Goal: Answer question/provide support: Share knowledge or assist other users

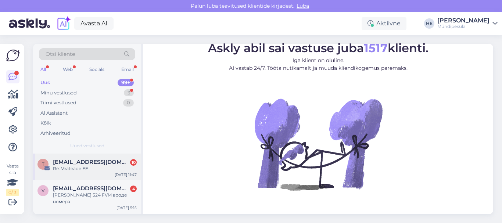
click at [76, 166] on div "Re: Veateade EE" at bounding box center [95, 168] width 84 height 7
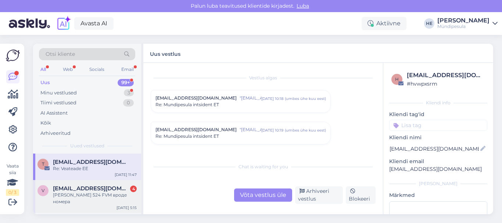
click at [72, 194] on div "[PERSON_NAME] 524 FVM вроде номера" at bounding box center [95, 198] width 84 height 13
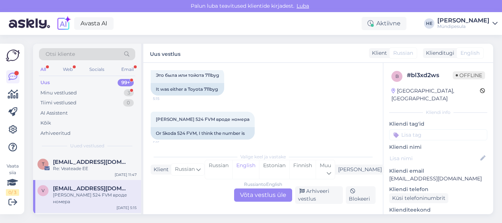
scroll to position [719, 0]
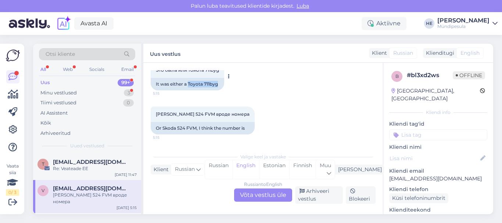
drag, startPoint x: 189, startPoint y: 84, endPoint x: 218, endPoint y: 84, distance: 29.0
click at [218, 84] on div "It was either a Toyota 711byg" at bounding box center [187, 84] width 73 height 12
copy div "Toyota 711byg"
drag, startPoint x: 163, startPoint y: 128, endPoint x: 195, endPoint y: 128, distance: 32.0
click at [195, 128] on div "Or Skoda 524 FVM, I think the number is" at bounding box center [203, 128] width 104 height 12
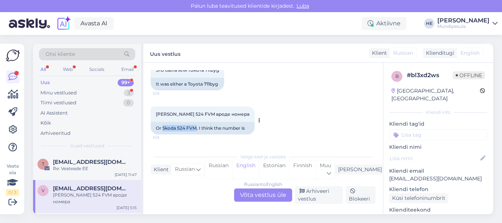
copy div "Skoda 524 FVM"
click at [244, 192] on div "Russian to English Võta vestlus üle" at bounding box center [263, 194] width 58 height 13
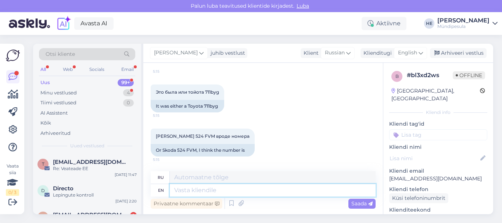
click at [195, 190] on textarea at bounding box center [273, 190] width 206 height 12
paste textarea "Здравствуйте! Средства вернутся на указанный вами счет в ближайшее время. Извин…"
type textarea "Здравствуйте! Средства вернутся на указанный вами счет в ближайшее время. Извин…"
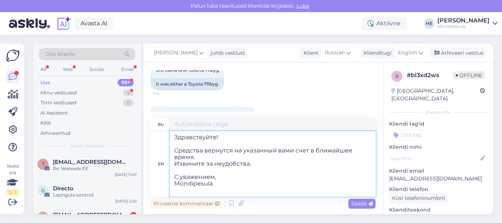
type textarea "Здравствуйте! Средства вернутся на указанный вами счет в ближайшее время. Извин…"
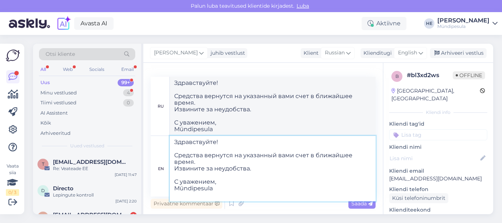
type textarea "Здравствуйте! Средства вернутся на указанный вами счет в ближайшее время. Извин…"
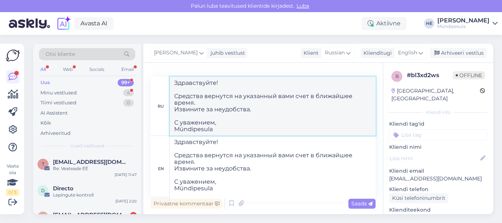
click at [316, 127] on textarea "Здравствуйте! Средства вернутся на указанный вами счет в ближайшее время. Извин…" at bounding box center [273, 106] width 206 height 59
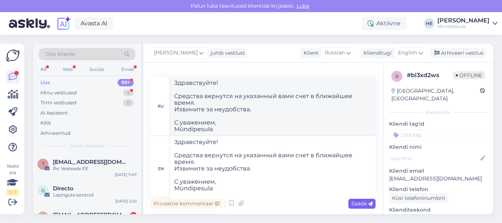
click at [361, 204] on span "Saada" at bounding box center [361, 203] width 21 height 7
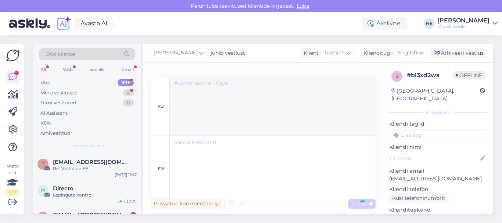
scroll to position [834, 0]
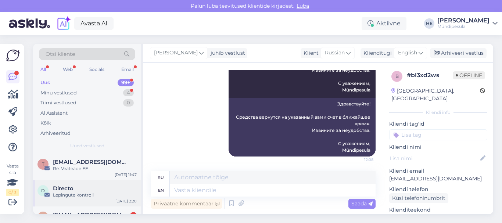
click at [65, 195] on div "Lepingute kontroll" at bounding box center [95, 195] width 84 height 7
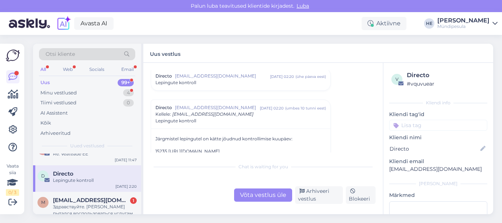
scroll to position [29, 0]
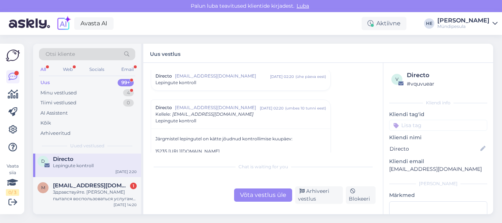
click at [65, 195] on div "Здравствуйте. [PERSON_NAME] пытался воспользоваться услугами mündipesula по адр…" at bounding box center [95, 195] width 84 height 13
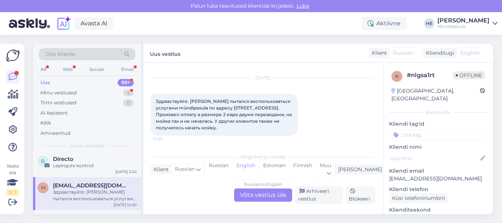
click at [258, 192] on div "Russian to English Võta vestlus üle" at bounding box center [263, 194] width 58 height 13
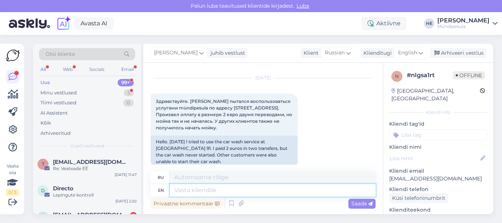
click at [212, 190] on textarea at bounding box center [273, 190] width 206 height 12
paste textarea "Здравствуйте! Просим Вас заполнить форму на нашем сайте о возмещении средств. […"
type textarea "Здравствуйте! Просим Вас заполнить форму на нашем сайте о возмещении средств. […"
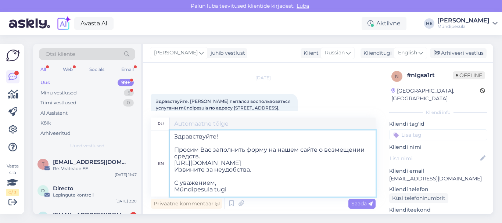
scroll to position [3, 0]
type textarea "Здравствуйте! Просим Вас заполнить форму на нашем сайте о возмещении средств. […"
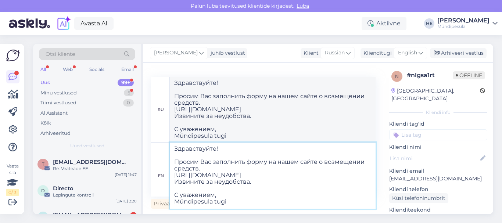
type textarea "Здравствуйте! Просим Вас заполнить форму на нашем сайте о возмещении средств. […"
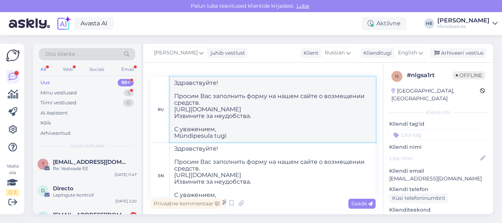
click at [342, 133] on textarea "Здравствуйте! Просим Вас заполнить форму на нашем сайте о возмещении средств. […" at bounding box center [273, 109] width 206 height 65
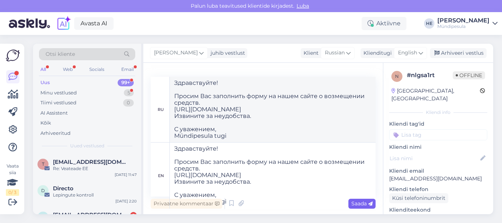
click at [360, 205] on span "Saada" at bounding box center [361, 203] width 21 height 7
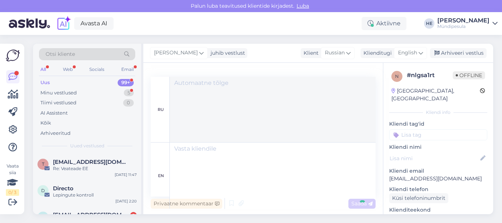
scroll to position [0, 0]
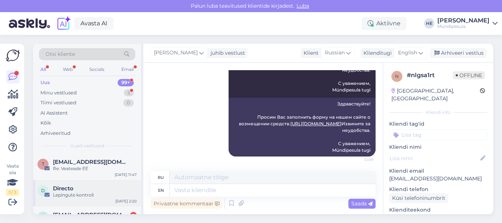
click at [74, 191] on div "Directo" at bounding box center [95, 188] width 84 height 7
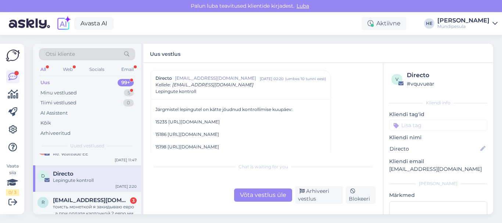
scroll to position [29, 0]
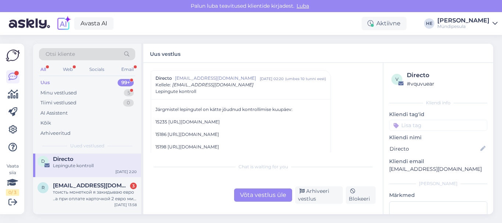
click at [74, 191] on div "тоисть монеткой я закидываю евро ..а при оплате карточкой 2 евро мин и при этом…" at bounding box center [95, 195] width 84 height 13
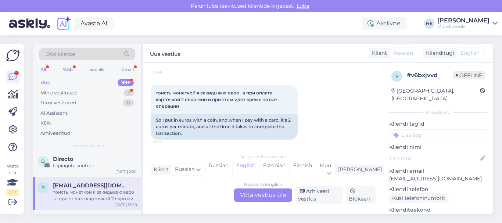
scroll to position [732, 0]
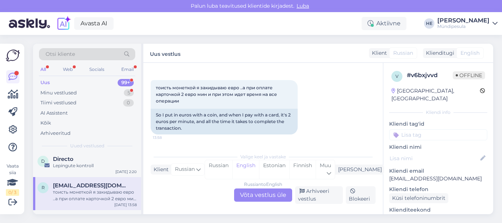
click at [64, 190] on div "тоисть монеткой я закидываю евро ..а при оплате карточкой 2 евро мин и при этом…" at bounding box center [95, 195] width 84 height 13
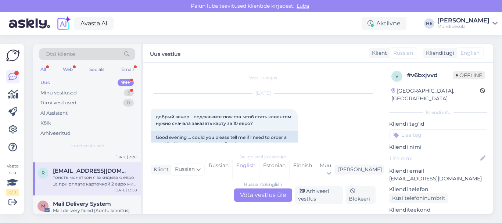
scroll to position [59, 0]
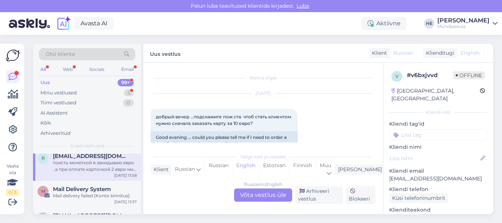
click at [64, 190] on span "Mail Delivery System" at bounding box center [82, 189] width 58 height 7
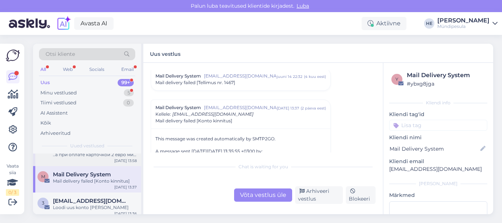
scroll to position [88, 0]
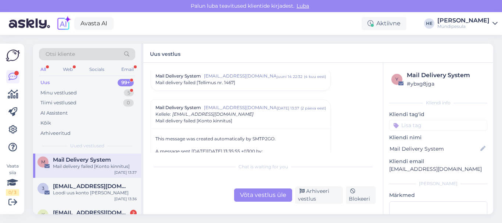
click at [64, 190] on div "Loodi uus konto [PERSON_NAME]" at bounding box center [95, 193] width 84 height 7
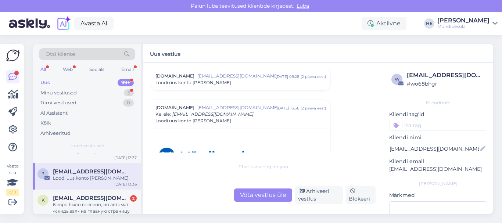
scroll to position [118, 0]
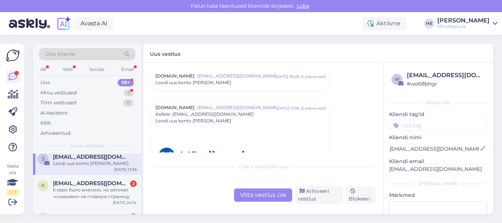
click at [64, 190] on div "6 евро было внесено, но автомат «скидывал» на главную страницу" at bounding box center [95, 193] width 84 height 13
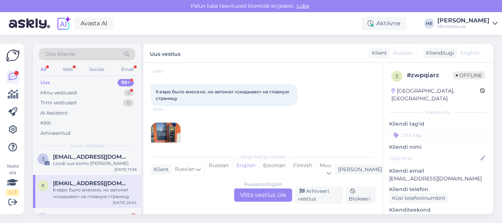
scroll to position [81, 0]
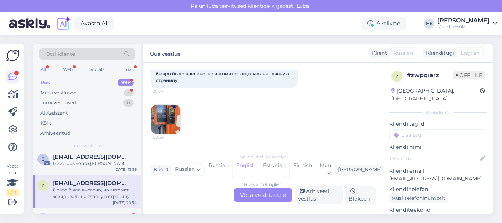
click at [256, 195] on div "Russian to English Võta vestlus üle" at bounding box center [263, 194] width 58 height 13
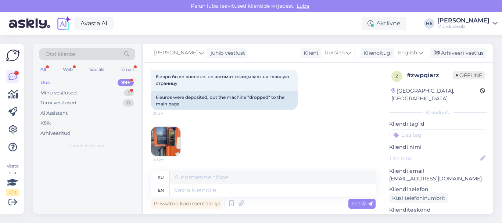
scroll to position [0, 0]
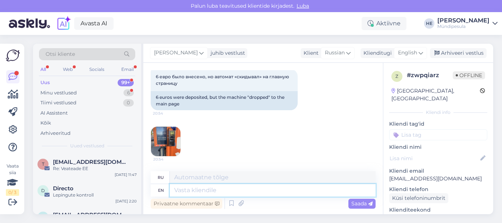
click at [211, 190] on textarea at bounding box center [273, 190] width 206 height 12
paste textarea "Здравствуйте! Просим Вас заполнить форму на нашем сайте о возмещении средств. […"
type textarea "Здравствуйте! Просим Вас заполнить форму на нашем сайте о возмещении средств. […"
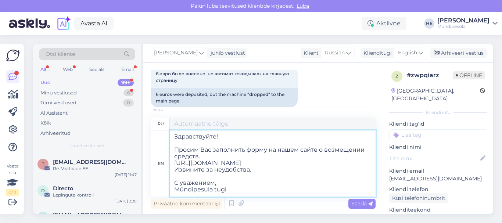
type textarea "Здравствуйте! Просим Вас заполнить форму на нашем сайте о возмещении средств. […"
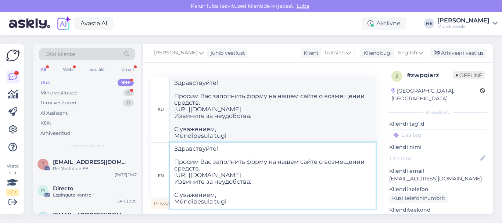
type textarea "Здравствуйте! Просим Вас заполнить форму на нашем сайте о возмещении средств. […"
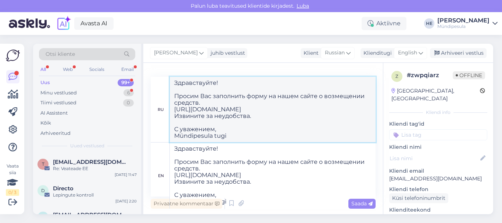
click at [314, 126] on textarea "Здравствуйте! Просим Вас заполнить форму на нашем сайте о возмещении средств. […" at bounding box center [273, 109] width 206 height 65
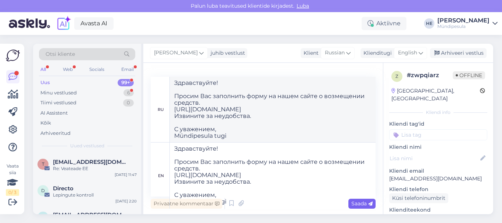
click at [357, 203] on span "Saada" at bounding box center [361, 203] width 21 height 7
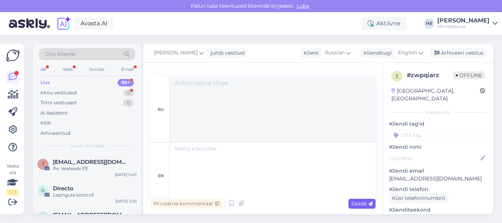
scroll to position [0, 0]
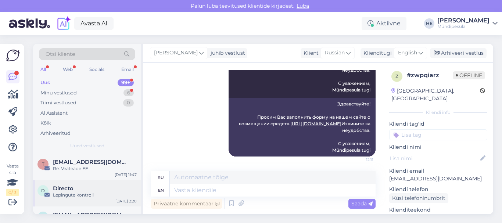
click at [67, 185] on div "D Directo Lepingute kontroll [DATE] 2:20" at bounding box center [87, 193] width 108 height 26
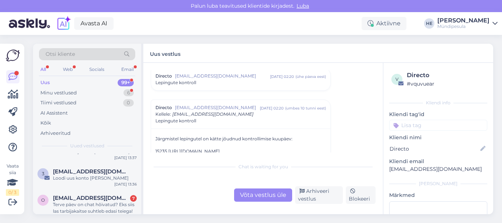
scroll to position [118, 0]
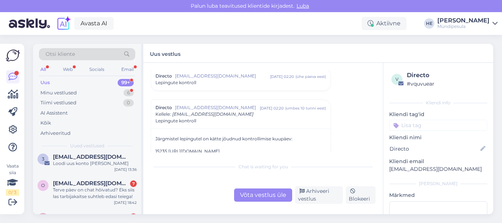
click at [67, 185] on span "[EMAIL_ADDRESS][DOMAIN_NAME]" at bounding box center [91, 183] width 76 height 7
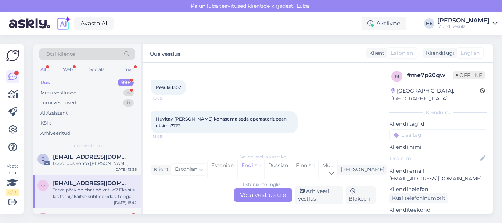
scroll to position [109, 0]
click at [253, 193] on div "Estonian to English Võta vestlus üle" at bounding box center [263, 194] width 58 height 13
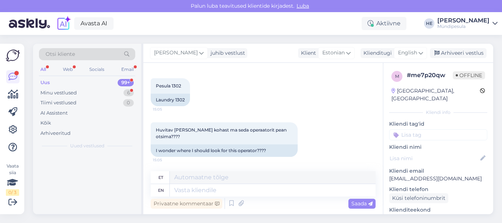
scroll to position [0, 0]
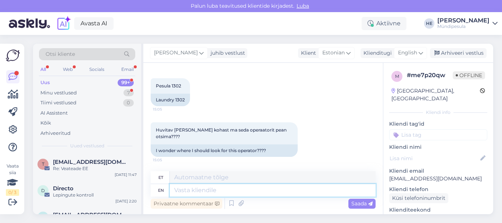
click at [186, 192] on textarea at bounding box center [273, 190] width 206 height 12
paste textarea "Tere Palun täitke meie kodulehel [PERSON_NAME] intsidenti kohta, et saaksime Te…"
type textarea "Tere Palun täitke meie kodulehel [PERSON_NAME] intsidenti kohta, et saaksime Te…"
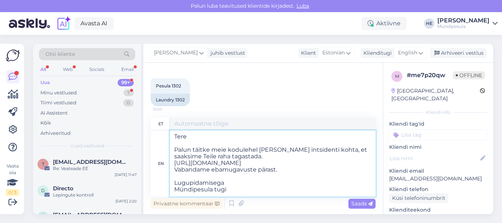
scroll to position [3, 0]
type textarea "Tere Palun täitke meie kodulehel [PERSON_NAME] intsidenti kohta, et saaksime Te…"
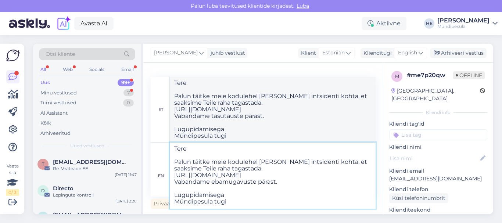
type textarea "Tere Palun täitke meie kodulehel [PERSON_NAME] intsidenti kohta, et saaksime Te…"
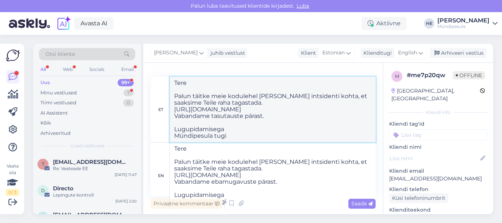
click at [288, 124] on textarea "Tere Palun täitke meie kodulehel [PERSON_NAME] intsidenti kohta, et saaksime Te…" at bounding box center [273, 109] width 206 height 65
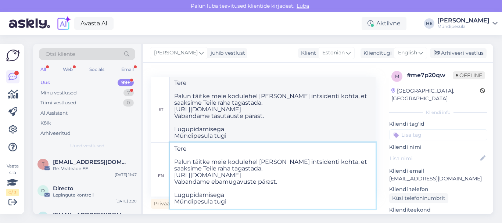
scroll to position [0, 0]
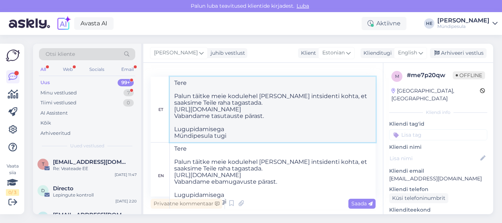
click at [346, 122] on textarea "Tere Palun täitke meie kodulehel [PERSON_NAME] intsidenti kohta, et saaksime Te…" at bounding box center [273, 109] width 206 height 65
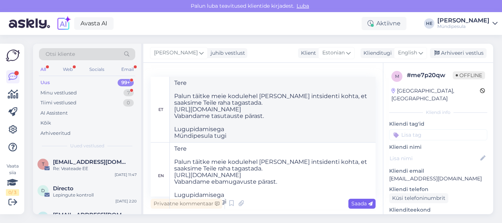
click at [361, 201] on span "Saada" at bounding box center [361, 203] width 21 height 7
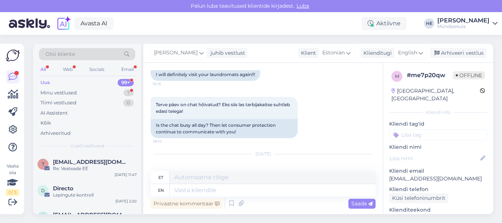
scroll to position [459, 0]
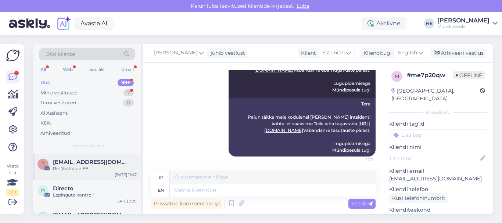
click at [60, 160] on div "t [EMAIL_ADDRESS][DOMAIN_NAME] Re: Veateade EE [DATE] 11:47" at bounding box center [87, 167] width 108 height 26
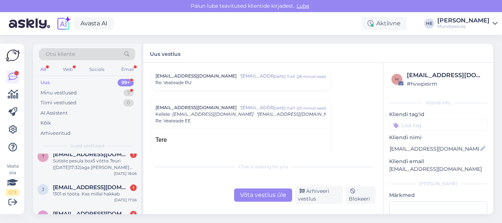
scroll to position [147, 0]
click at [60, 160] on div "Sütiste pesula box5 võttis 7euri ([DATE]17:32)aga [PERSON_NAME] saanud,aparaat …" at bounding box center [95, 163] width 84 height 13
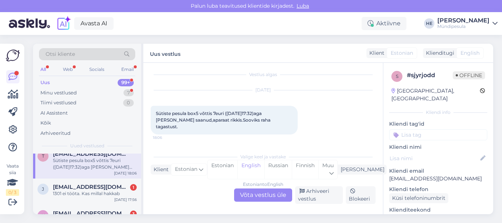
scroll to position [0, 0]
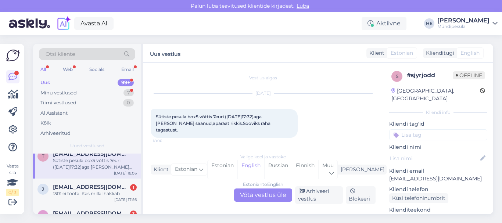
click at [258, 193] on div "Estonian to English Võta vestlus üle" at bounding box center [263, 194] width 58 height 13
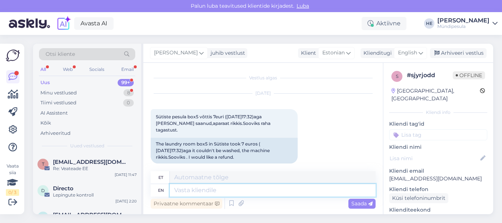
click at [194, 191] on textarea at bounding box center [273, 190] width 206 height 12
paste textarea "Tere Palun täitke meie kodulehel [PERSON_NAME] intsidenti kohta, et saaksime Te…"
type textarea "Tere Palun täitke meie kodulehel [PERSON_NAME] intsidenti kohta, et saaksime Te…"
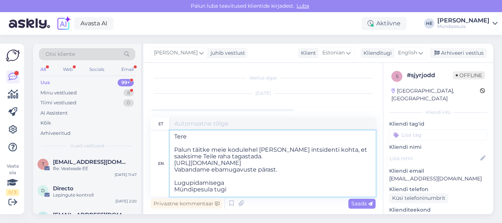
type textarea "Tere Palun täitke meie kodulehel [PERSON_NAME] intsidenti kohta, et saaksime Te…"
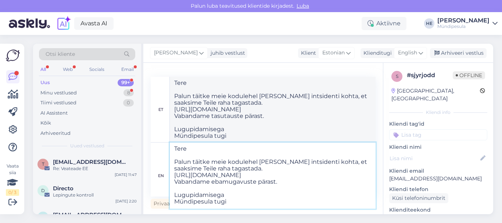
click at [282, 179] on textarea "Tere Palun täitke meie kodulehel [PERSON_NAME] intsidenti kohta, et saaksime Te…" at bounding box center [273, 176] width 206 height 66
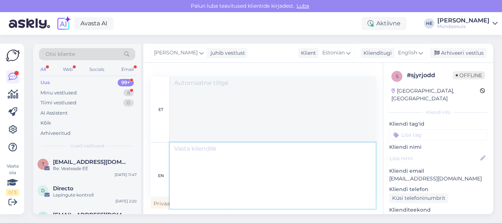
scroll to position [0, 0]
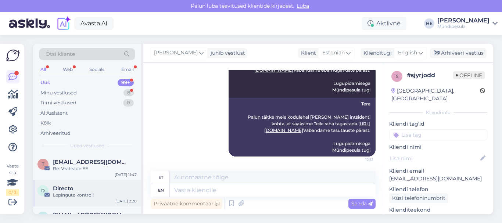
click at [61, 196] on div "Lepingute kontroll" at bounding box center [95, 195] width 84 height 7
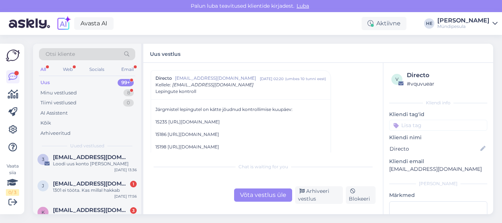
scroll to position [118, 0]
click at [72, 187] on div "1301 ei tööta. Kas millal hakkab" at bounding box center [95, 190] width 84 height 7
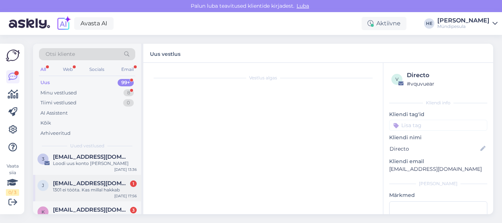
scroll to position [0, 0]
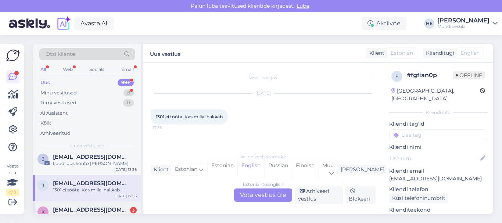
click at [79, 209] on span "[EMAIL_ADDRESS][DOMAIN_NAME]" at bounding box center [91, 209] width 76 height 7
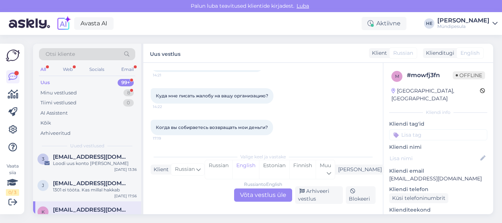
scroll to position [53, 0]
click at [258, 192] on div "Russian to English Võta vestlus üle" at bounding box center [263, 194] width 58 height 13
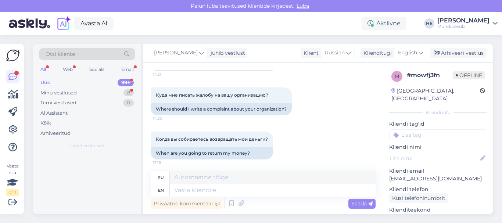
scroll to position [0, 0]
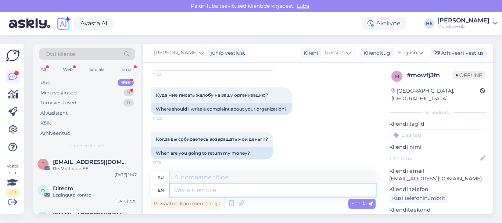
click at [196, 191] on textarea at bounding box center [273, 190] width 206 height 12
paste textarea "Здравствуйте! Просим Вас заполнить форму на нашем сайте о возмещении средств. […"
type textarea "Здравствуйте! Просим Вас заполнить форму на нашем сайте о возмещении средств. […"
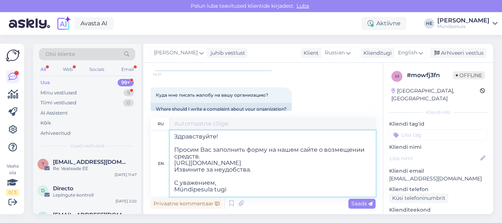
scroll to position [3, 0]
type textarea "Здравствуйте! Просим Вас заполнить форму на нашем сайте о возмещении средств. […"
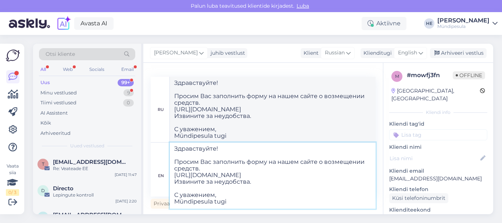
type textarea "Здравствуйте! Просим Вас заполнить форму на нашем сайте о возмещении средств. […"
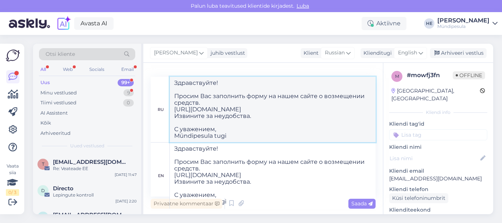
click at [359, 122] on textarea "Здравствуйте! Просим Вас заполнить форму на нашем сайте о возмещении средств. […" at bounding box center [273, 109] width 206 height 65
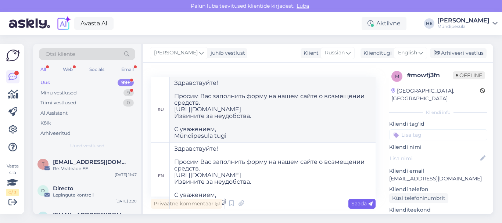
click at [360, 204] on span "Saada" at bounding box center [361, 203] width 21 height 7
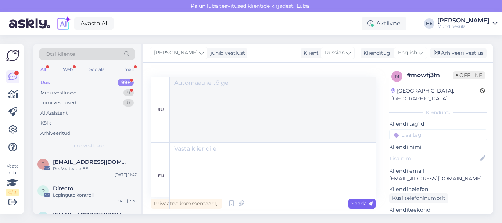
scroll to position [0, 0]
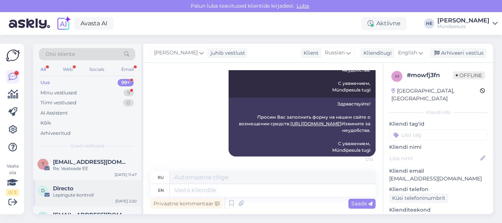
click at [61, 188] on span "Directo" at bounding box center [63, 188] width 21 height 7
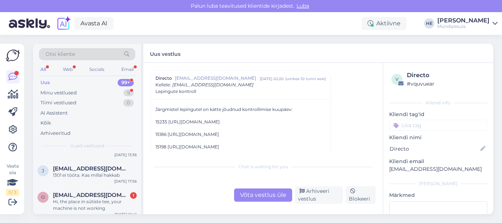
scroll to position [147, 0]
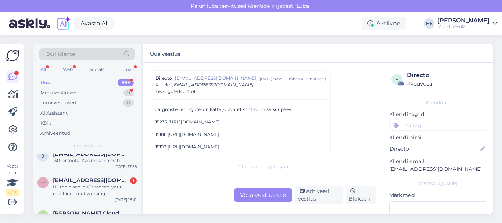
click at [61, 188] on div "Hi, the place in sütiste tee, your machine is not working" at bounding box center [95, 190] width 84 height 13
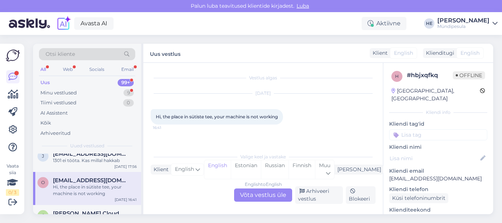
scroll to position [0, 0]
click at [262, 195] on div "English to English Võta vestlus üle" at bounding box center [263, 194] width 58 height 13
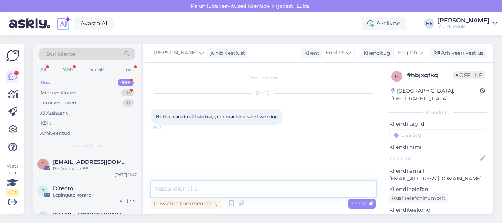
click at [169, 190] on textarea at bounding box center [263, 188] width 225 height 15
paste textarea "Tere Palun täitke meie kodulehel [PERSON_NAME] intsidenti kohta, et saaksime Te…"
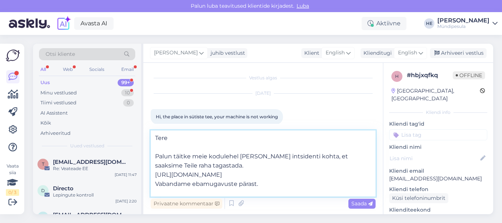
scroll to position [28, 0]
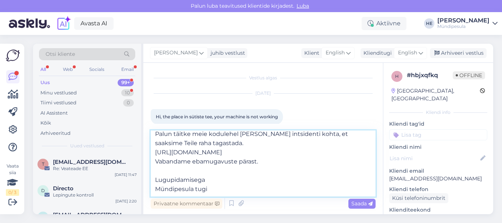
type textarea "Tere Palun täitke meie kodulehel [PERSON_NAME] intsidenti kohta, et saaksime Te…"
click at [327, 109] on div "[DATE] Hi, the place in sütiste tee, your machine is not working 16:41" at bounding box center [263, 109] width 225 height 47
click at [360, 203] on span "Saada" at bounding box center [361, 203] width 21 height 7
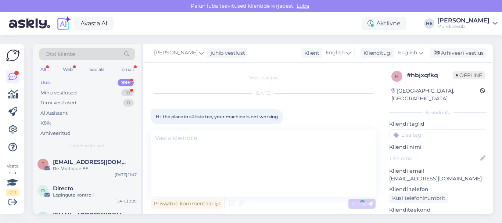
scroll to position [0, 0]
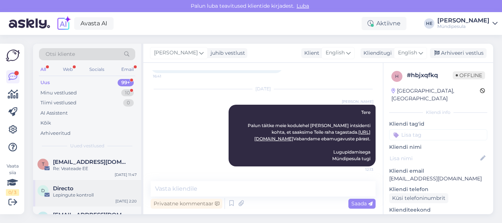
click at [67, 191] on span "Directo" at bounding box center [63, 188] width 21 height 7
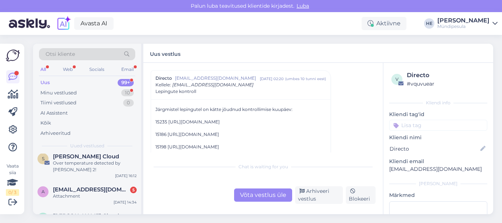
scroll to position [250, 0]
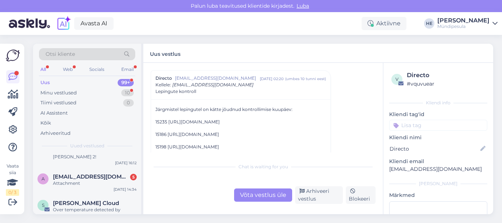
click at [67, 191] on div "a [EMAIL_ADDRESS][DOMAIN_NAME] 5 Attachment [DATE] 14:34" at bounding box center [87, 181] width 108 height 26
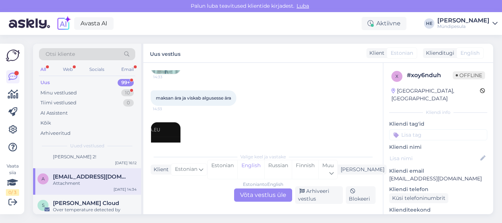
scroll to position [152, 0]
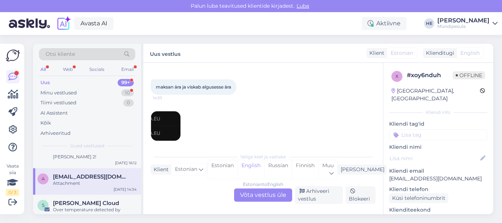
click at [251, 193] on div "Estonian to English Võta vestlus üle" at bounding box center [263, 194] width 58 height 13
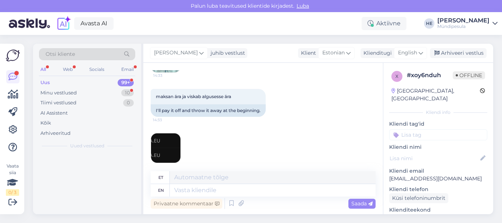
scroll to position [0, 0]
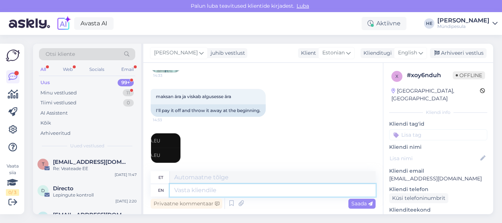
click at [205, 191] on textarea at bounding box center [273, 190] width 206 height 12
paste textarea "Tere Palun täitke meie kodulehel [PERSON_NAME] intsidenti kohta, et saaksime Te…"
type textarea "Tere Palun täitke meie kodulehel [PERSON_NAME] intsidenti kohta, et saaksime Te…"
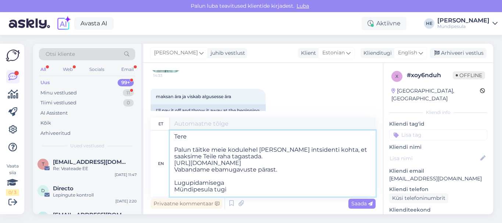
scroll to position [184, 0]
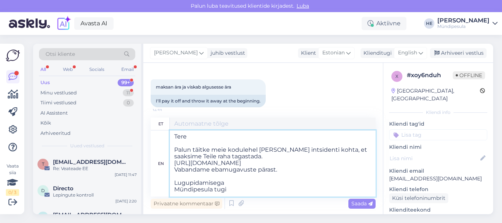
type textarea "Tere Palun täitke meie kodulehel [PERSON_NAME] intsidenti kohta, et saaksime Te…"
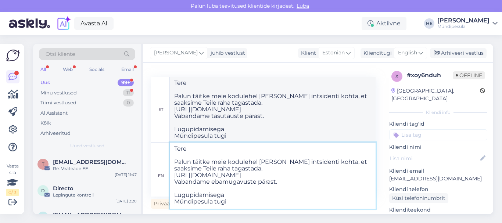
click at [278, 173] on textarea "Tere Palun täitke meie kodulehel [PERSON_NAME] intsidenti kohta, et saaksime Te…" at bounding box center [273, 176] width 206 height 66
type textarea "Tere Palun täitke meie kodulehel [PERSON_NAME] intsidenti kohta, et saaksime Te…"
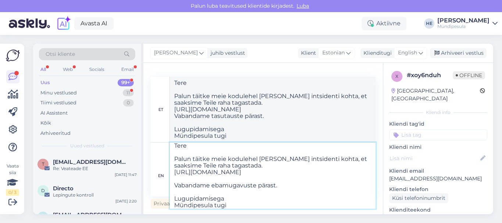
type textarea "Tere Palun täitke meie kodulehel [PERSON_NAME] intsidenti kohta, et saaksime Te…"
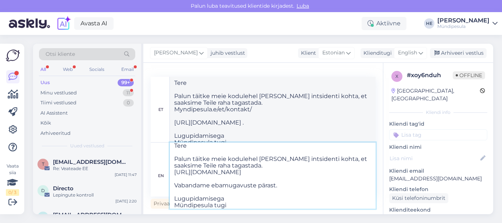
type textarea "Tere Palun täitke meie kodulehel [PERSON_NAME] intsidenti kohta, et saaksime Te…"
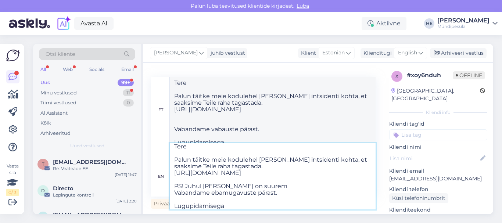
type textarea "Tere Palun täitke meie kodulehel [PERSON_NAME] intsidenti kohta, et saaksime Te…"
click at [212, 187] on textarea "Tere Palun täitke meie kodulehel [PERSON_NAME] intsidenti kohta, et saaksime Te…" at bounding box center [273, 176] width 206 height 66
type textarea "Tere Palun täitke meie kodulehel [PERSON_NAME] intsidenti kohta, et saaksime Te…"
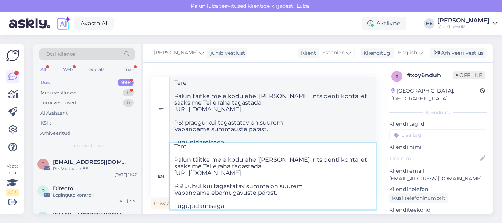
click at [305, 186] on textarea "Tere Palun täitke meie kodulehel [PERSON_NAME] intsidenti kohta, et saaksime Te…" at bounding box center [273, 176] width 206 height 66
type textarea "Tere Palun täitke meie kodulehel [PERSON_NAME] intsidenti kohta, et saaksime Te…"
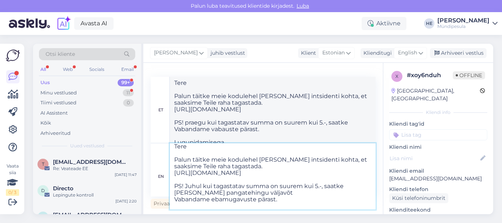
type textarea "Tere Palun täitke meie kodulehel [PERSON_NAME] intsidenti kohta, et saaksime Te…"
click at [295, 199] on textarea "Tere Palun täitke meie kodulehel [PERSON_NAME] intsidenti kohta, et saaksime Te…" at bounding box center [273, 176] width 206 height 66
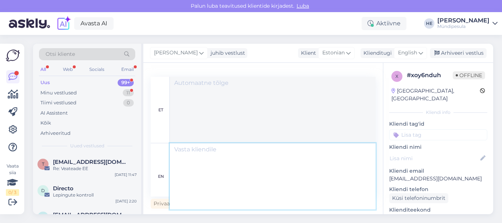
scroll to position [379, 0]
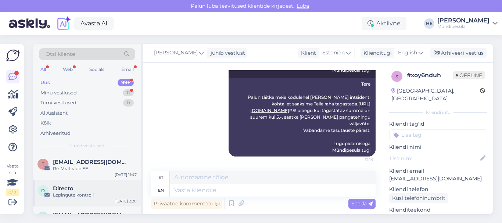
click at [65, 190] on span "Directo" at bounding box center [63, 188] width 21 height 7
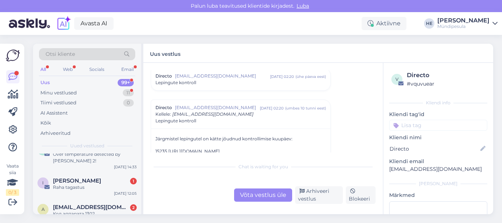
scroll to position [279, 0]
click at [65, 190] on div "Raha tagastus" at bounding box center [95, 187] width 84 height 7
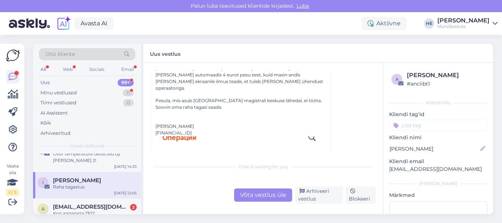
scroll to position [119, 0]
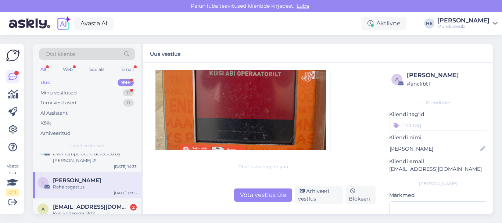
click at [273, 194] on div "Võta vestlus üle" at bounding box center [263, 194] width 58 height 13
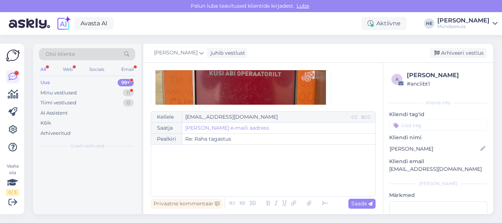
scroll to position [0, 0]
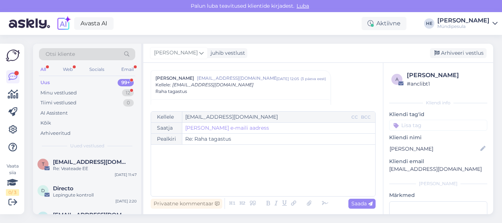
click at [174, 157] on div "﻿" at bounding box center [263, 170] width 217 height 44
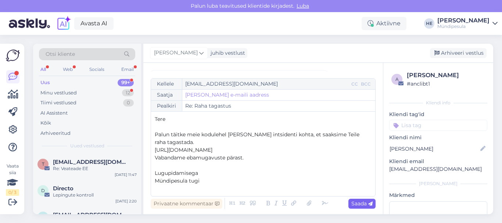
click at [361, 202] on span "Saada" at bounding box center [361, 203] width 21 height 7
click at [297, 113] on div "Kellele [EMAIL_ADDRESS][DOMAIN_NAME] CC BCC Saatja [PERSON_NAME] saatja e-maili…" at bounding box center [263, 137] width 225 height 118
click at [60, 193] on div "Lepingute kontroll" at bounding box center [95, 195] width 84 height 7
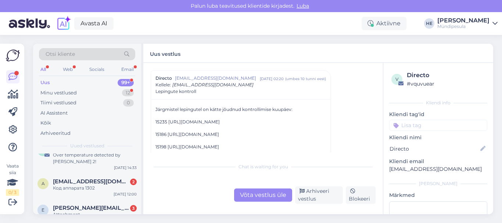
scroll to position [279, 0]
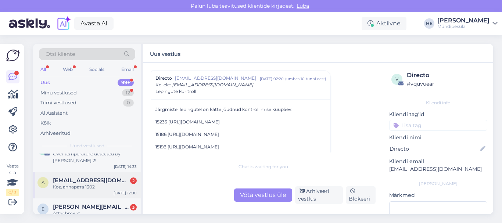
click at [84, 181] on span "[EMAIL_ADDRESS][DOMAIN_NAME]" at bounding box center [91, 180] width 76 height 7
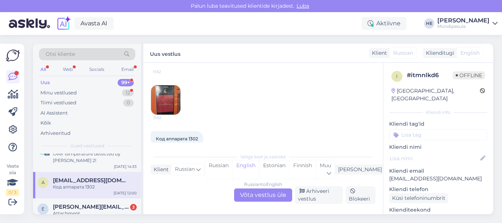
scroll to position [68, 0]
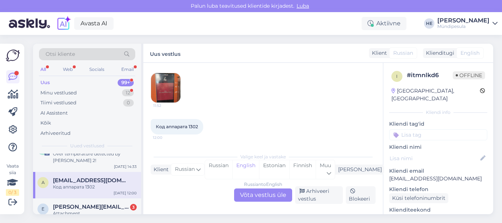
click at [259, 194] on div "Russian to English Võta vestlus üle" at bounding box center [263, 194] width 58 height 13
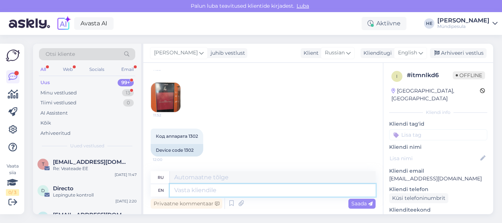
click at [190, 190] on textarea at bounding box center [273, 190] width 206 height 12
paste textarea "Здравствуйте! Просим Вас заполнить форму на нашем сайте о возмещении средств. […"
type textarea "Здравствуйте! Просим Вас заполнить форму на нашем сайте о возмещении средств. […"
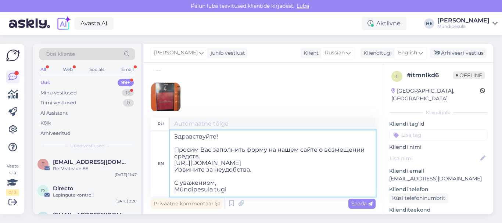
scroll to position [87, 0]
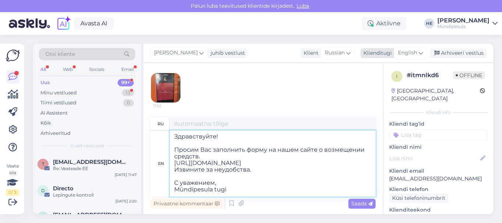
type textarea "Здравствуйте! Просим Вас заполнить форму на нашем сайте о возмещении средств. […"
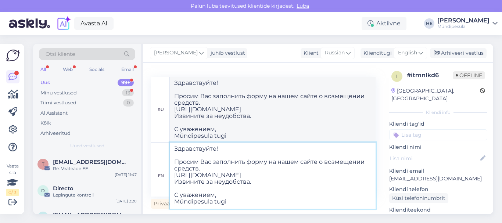
type textarea "Здравствуйте! Просим Вас заполнить форму на нашем сайте о возмещении средств. […"
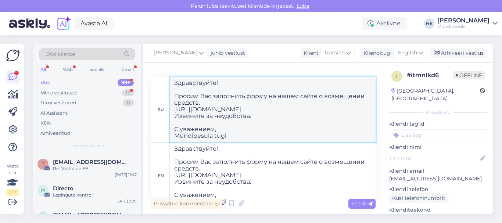
click at [342, 118] on textarea "Здравствуйте! Просим Вас заполнить форму на нашем сайте о возмещении средств. […" at bounding box center [273, 109] width 206 height 65
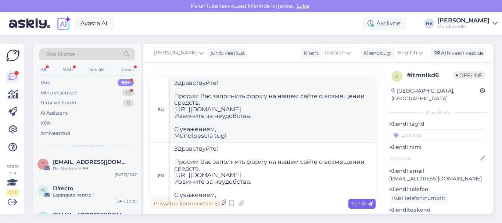
click at [358, 205] on span "Saada" at bounding box center [361, 203] width 21 height 7
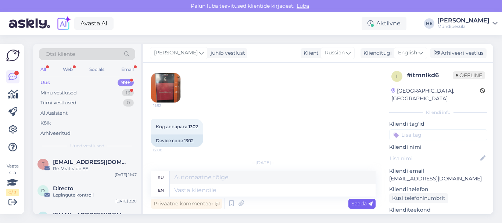
scroll to position [0, 0]
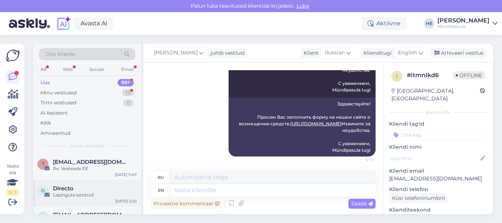
click at [58, 197] on div "Lepingute kontroll" at bounding box center [95, 195] width 84 height 7
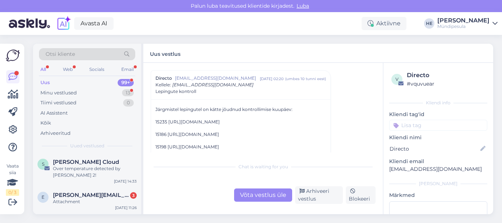
scroll to position [279, 0]
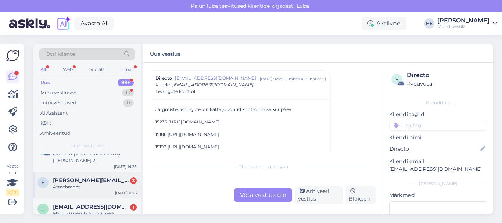
click at [65, 188] on div "Attachment" at bounding box center [95, 187] width 84 height 7
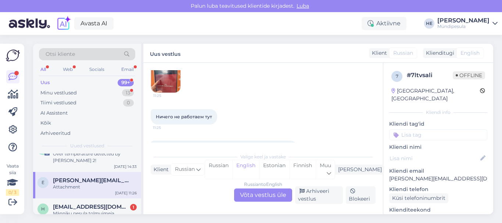
scroll to position [107, 0]
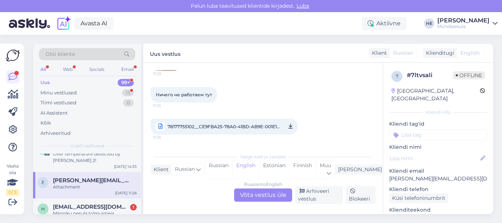
click at [252, 193] on div "Russian to English Võta vestlus üle" at bounding box center [263, 194] width 58 height 13
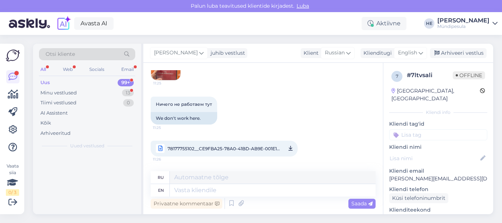
scroll to position [0, 0]
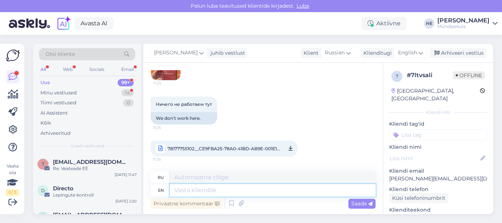
click at [190, 192] on textarea at bounding box center [273, 190] width 206 height 12
paste textarea "Здравствуйте! Просим Вас заполнить форму на нашем сайте о возмещении средств. […"
type textarea "Здравствуйте! Просим Вас заполнить форму на нашем сайте о возмещении средств. […"
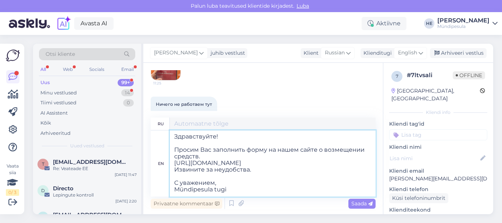
scroll to position [126, 0]
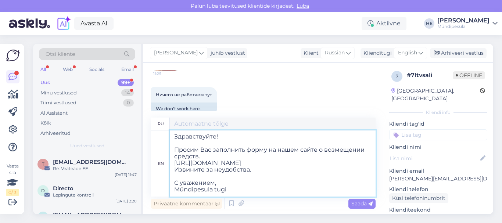
type textarea "Здравствуйте! Просим Вас заполнить форму на нашем сайте о возмещении средств. […"
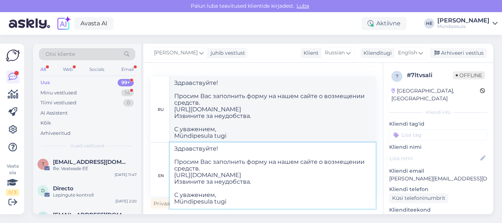
type textarea "Здравствуйте! Просим Вас заполнить форму на нашем сайте о возмещении средств. […"
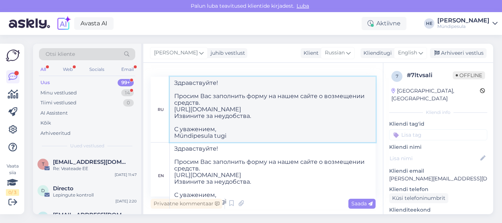
click at [309, 119] on textarea "Здравствуйте! Просим Вас заполнить форму на нашем сайте о возмещении средств. […" at bounding box center [273, 109] width 206 height 65
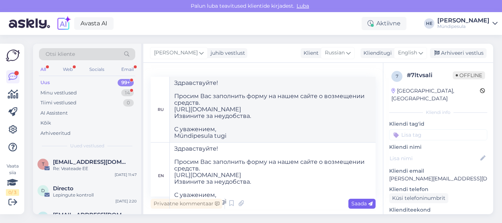
click at [357, 203] on span "Saada" at bounding box center [361, 203] width 21 height 7
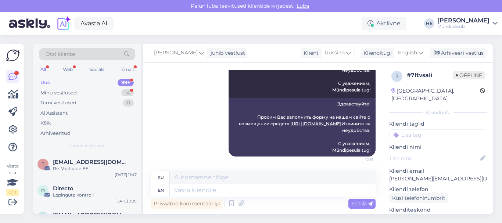
scroll to position [0, 0]
click at [64, 196] on div "Lepingute kontroll" at bounding box center [95, 195] width 84 height 7
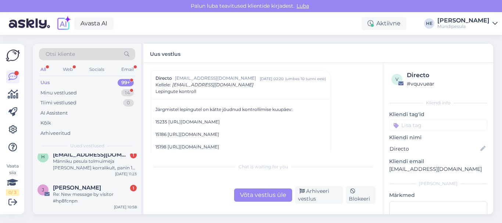
scroll to position [309, 0]
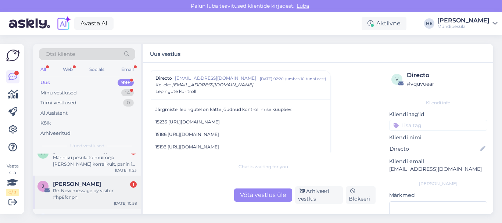
click at [75, 187] on span "[PERSON_NAME]" at bounding box center [77, 184] width 48 height 7
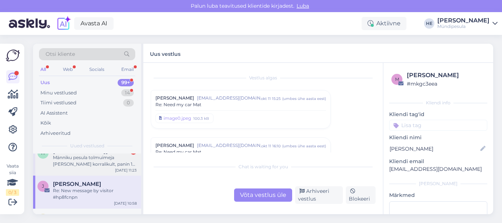
scroll to position [3456, 0]
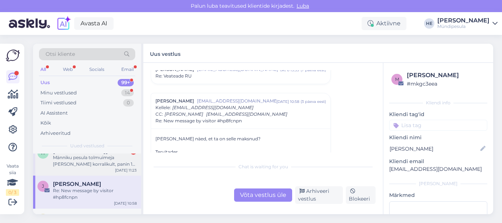
click at [75, 161] on div "Männiku pesula tolmuimeja [PERSON_NAME] korralikult, panin 1€ sisse aga ei saan…" at bounding box center [95, 160] width 84 height 13
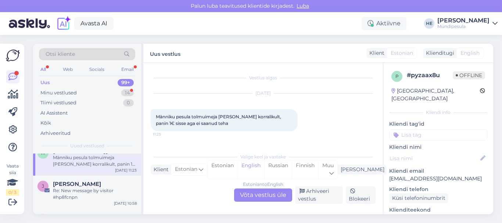
click at [262, 191] on div "Estonian to English Võta vestlus üle" at bounding box center [263, 194] width 58 height 13
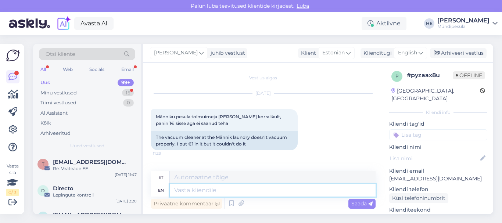
click at [202, 189] on textarea at bounding box center [273, 190] width 206 height 12
paste textarea "Tere Palun täitke meie kodulehel [PERSON_NAME] intsidenti kohta, et saaksime Te…"
type textarea "Tere Palun täitke meie kodulehel [PERSON_NAME] intsidenti kohta, et saaksime Te…"
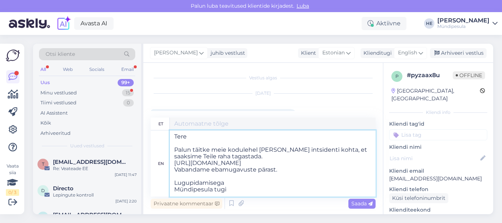
type textarea "Tere Palun täitke meie kodulehel [PERSON_NAME] intsidenti kohta, et saaksime Te…"
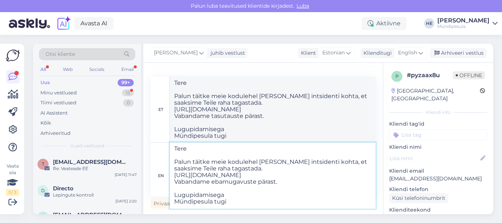
type textarea "Tere Palun täitke meie kodulehel [PERSON_NAME] intsidenti kohta, et saaksime Te…"
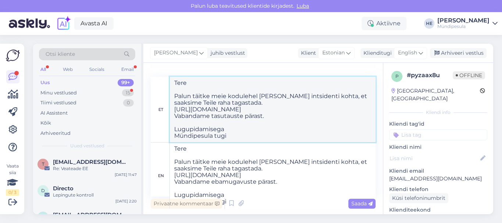
click at [310, 117] on textarea "Tere Palun täitke meie kodulehel [PERSON_NAME] intsidenti kohta, et saaksime Te…" at bounding box center [273, 109] width 206 height 65
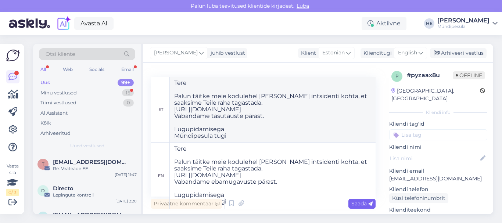
click at [361, 204] on span "Saada" at bounding box center [361, 203] width 21 height 7
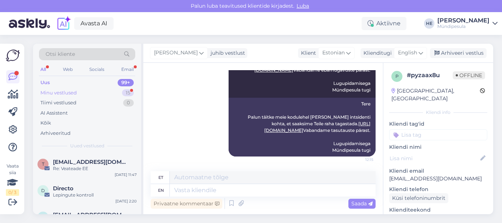
click at [54, 94] on div "Minu vestlused" at bounding box center [58, 92] width 36 height 7
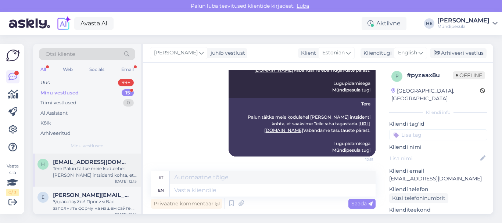
click at [67, 165] on span "[EMAIL_ADDRESS][DOMAIN_NAME]" at bounding box center [91, 162] width 76 height 7
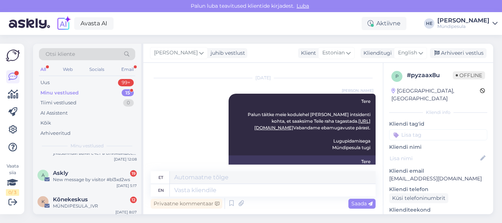
scroll to position [367, 0]
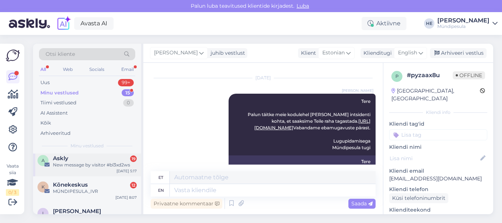
click at [67, 162] on div "New message by visitor #bl3xd2ws" at bounding box center [95, 165] width 84 height 7
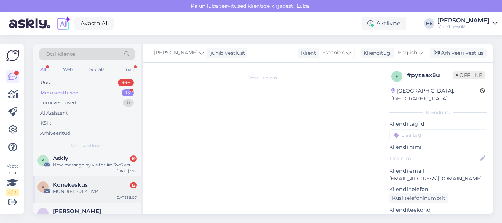
click at [67, 184] on span "Kõnekeskus" at bounding box center [70, 184] width 35 height 7
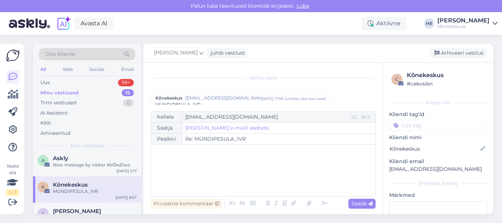
scroll to position [3147, 0]
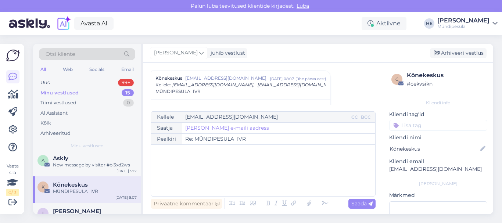
click at [492, 24] on icon at bounding box center [494, 24] width 5 height 6
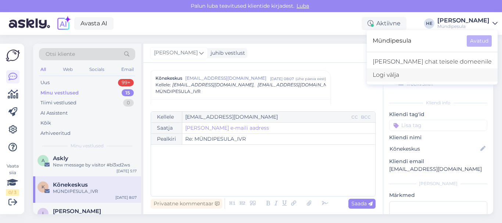
click at [421, 75] on div "Logi välja" at bounding box center [432, 74] width 131 height 13
